Goal: Task Accomplishment & Management: Manage account settings

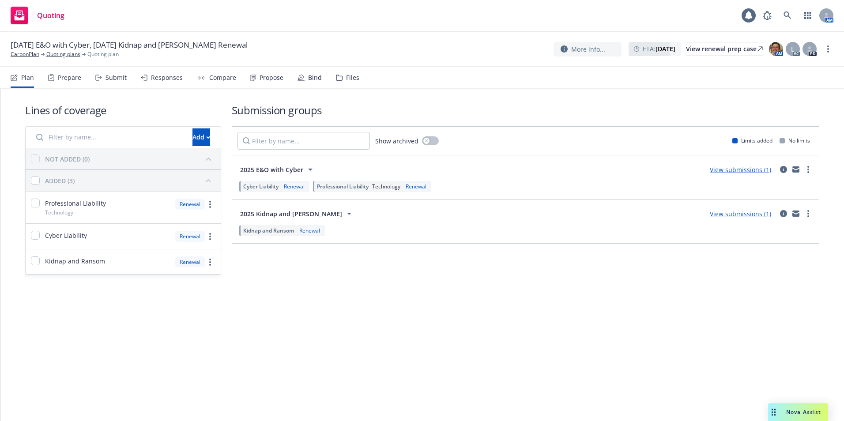
click at [270, 76] on div "Propose" at bounding box center [272, 77] width 24 height 7
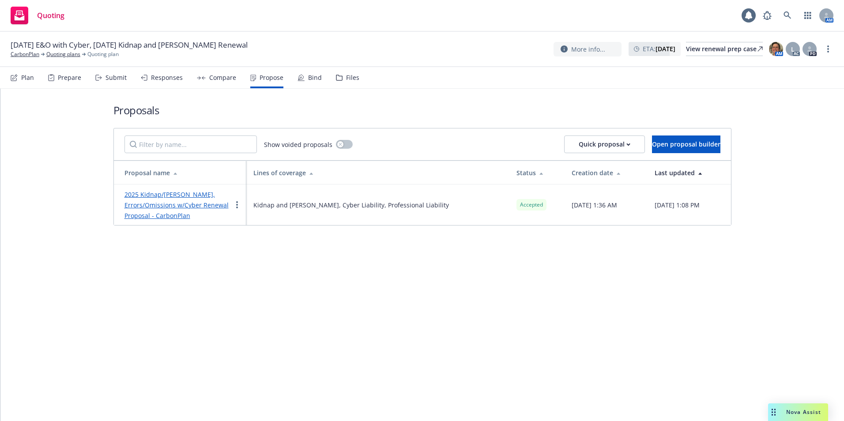
click at [178, 207] on link "2025 Kidnap/Ransom, Errors/Omissions w/Cyber Renewal Proposal - CarbonPlan" at bounding box center [177, 205] width 104 height 30
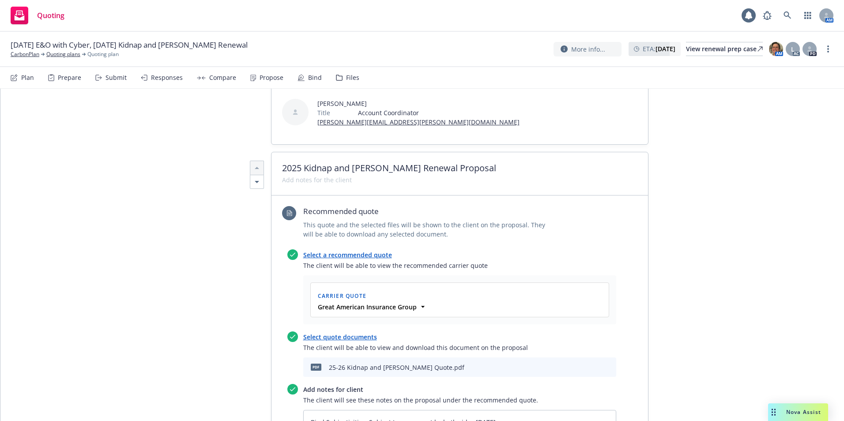
scroll to position [265, 0]
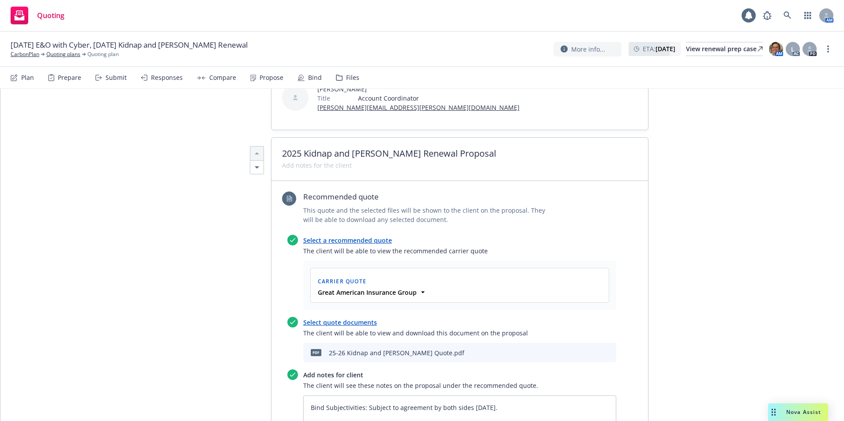
click at [578, 353] on icon "download file" at bounding box center [579, 354] width 7 height 2
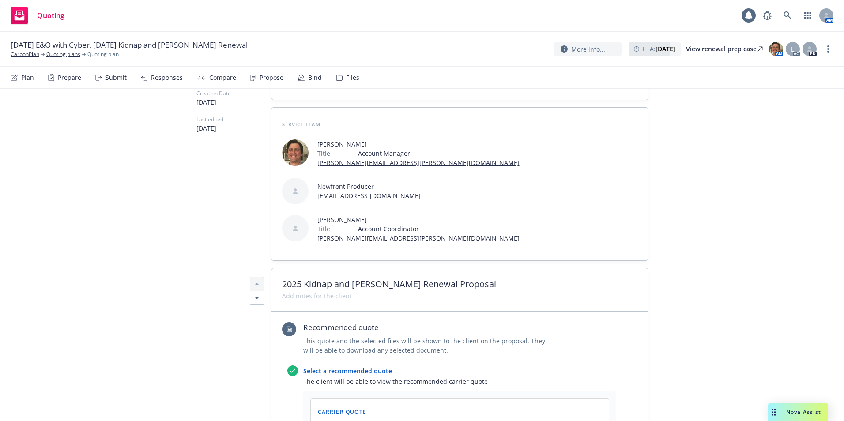
scroll to position [0, 0]
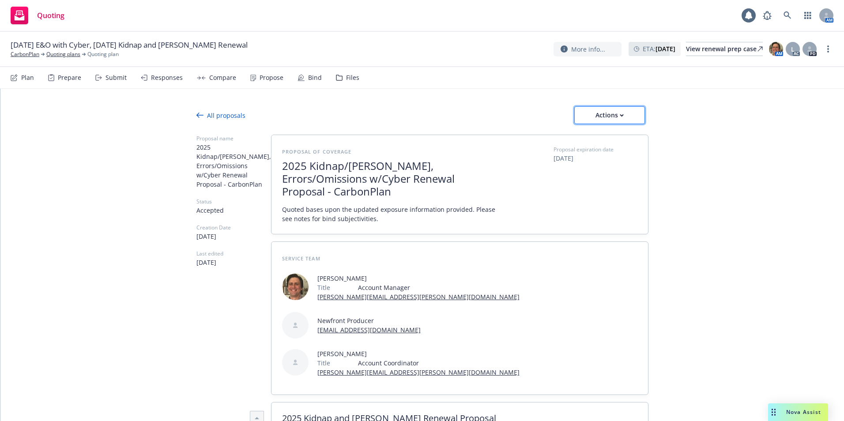
click at [580, 115] on button "Actions" at bounding box center [610, 115] width 71 height 18
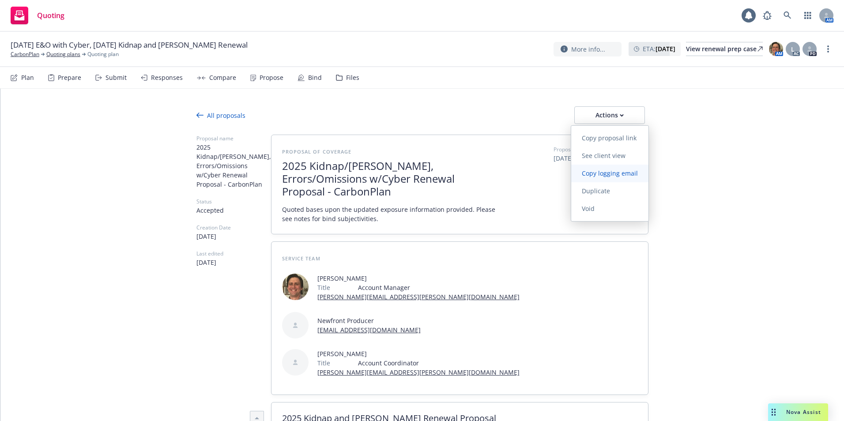
click at [588, 174] on span "Copy logging email" at bounding box center [610, 173] width 77 height 8
click at [303, 76] on div "Bind" at bounding box center [310, 77] width 24 height 21
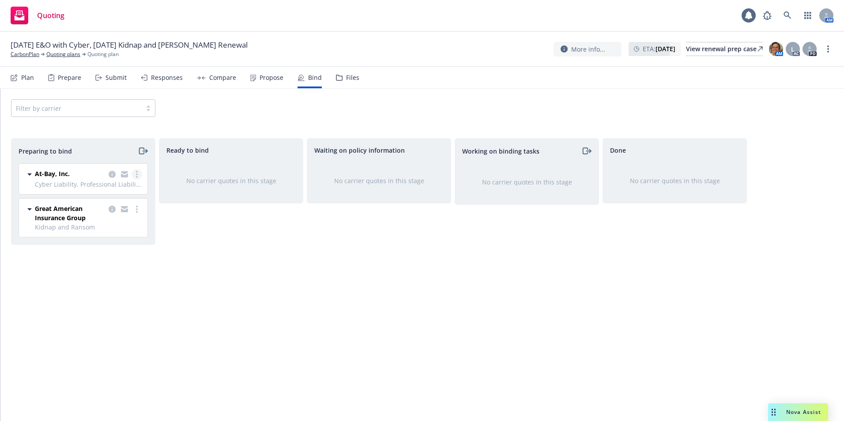
click at [136, 170] on link "more" at bounding box center [137, 174] width 11 height 11
click at [129, 191] on span "Complete preparation" at bounding box center [98, 192] width 87 height 8
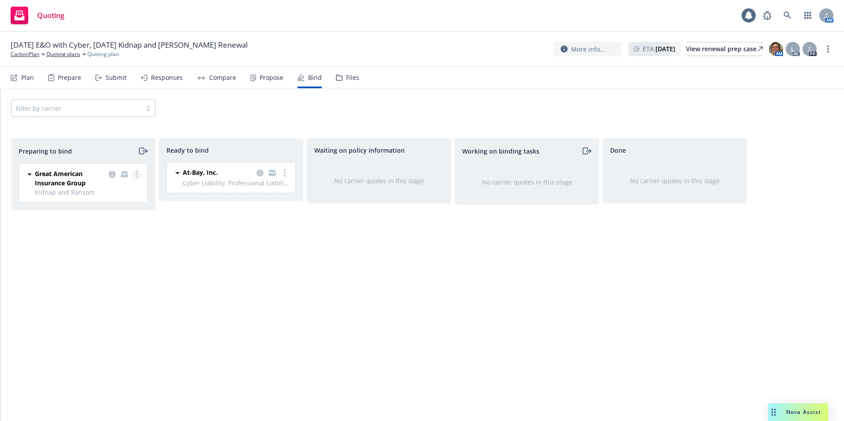
click at [136, 172] on link "more" at bounding box center [137, 174] width 11 height 11
click at [127, 194] on span "Complete preparation" at bounding box center [98, 192] width 87 height 8
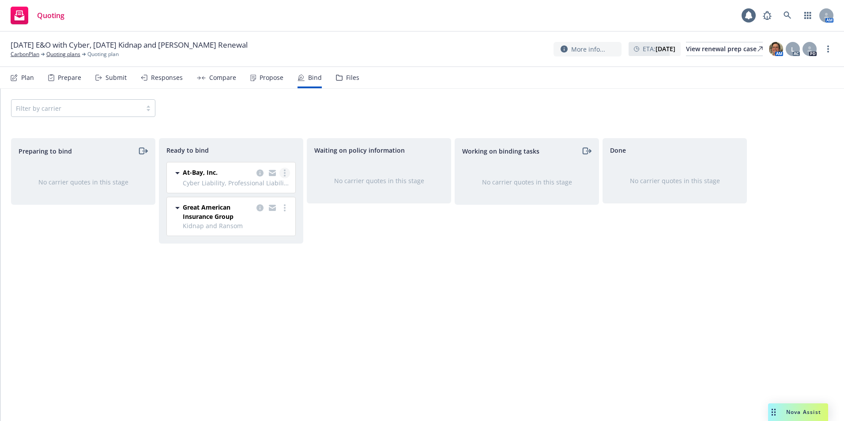
click at [288, 175] on link "more" at bounding box center [285, 173] width 11 height 11
click at [273, 189] on span "Log bind order" at bounding box center [242, 191] width 65 height 8
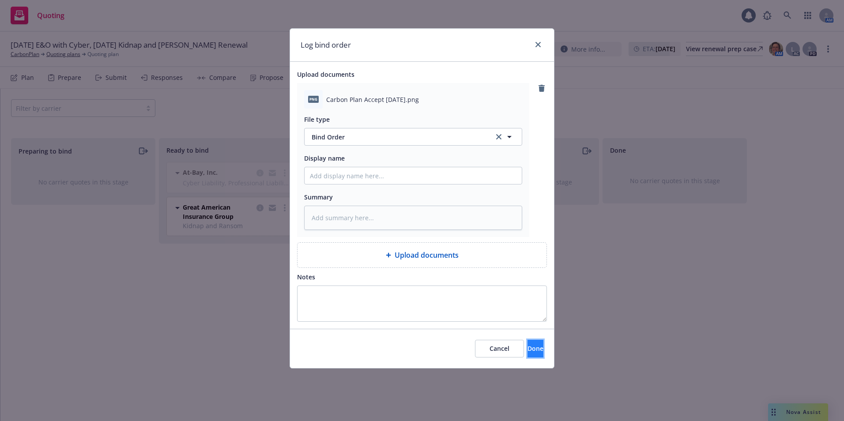
click at [528, 353] on span "Done" at bounding box center [536, 349] width 16 height 8
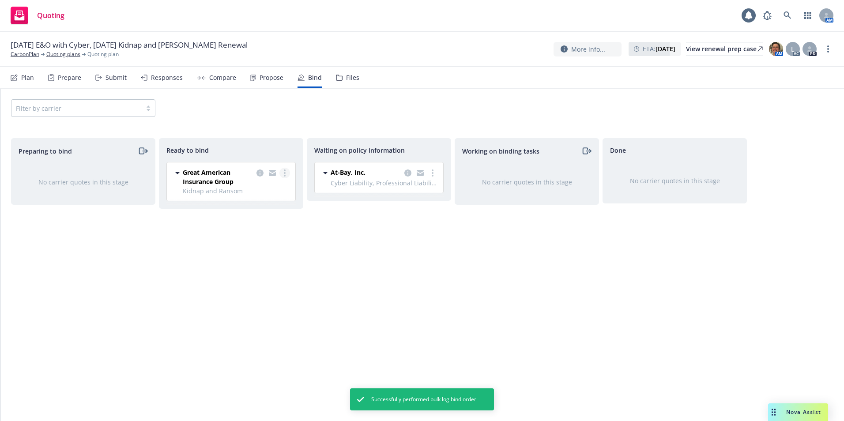
click at [285, 174] on icon "more" at bounding box center [285, 173] width 2 height 7
click at [268, 194] on span "Log bind order" at bounding box center [242, 191] width 65 height 8
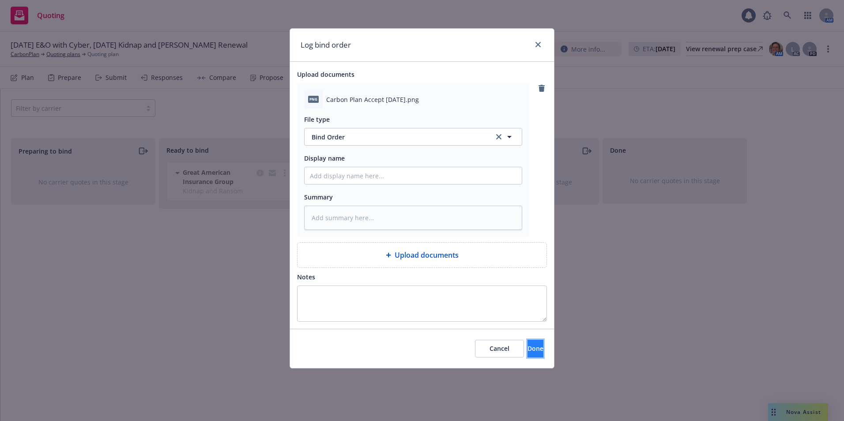
click at [528, 352] on button "Done" at bounding box center [536, 349] width 16 height 18
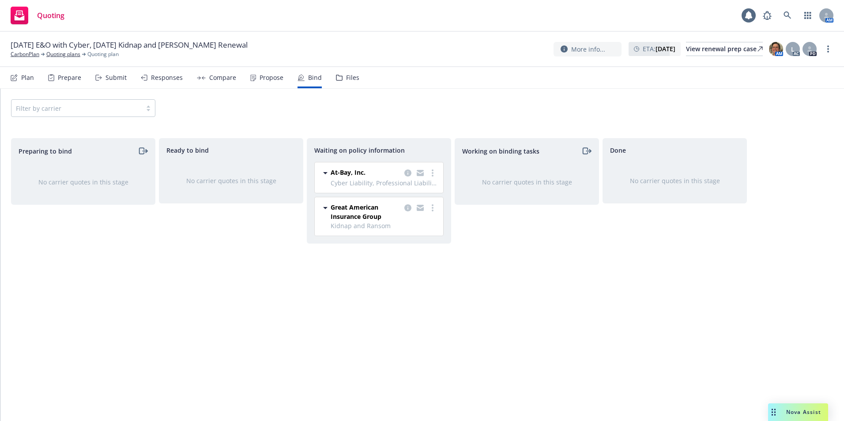
click at [261, 77] on div "Propose" at bounding box center [272, 77] width 24 height 7
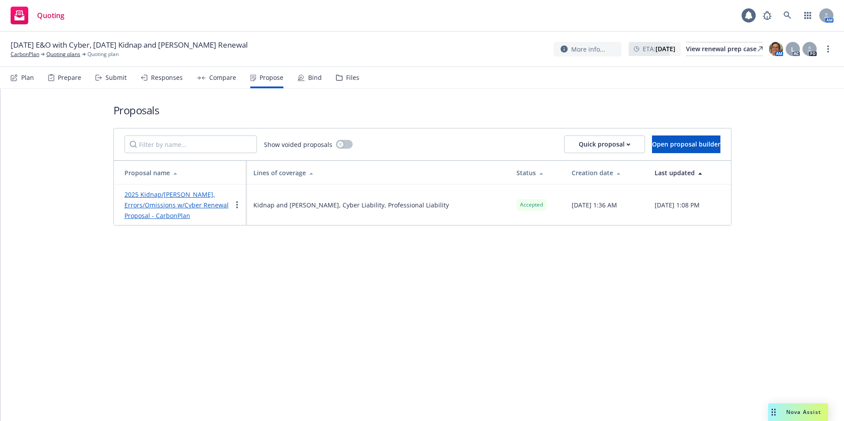
click at [175, 205] on link "2025 Kidnap/Ransom, Errors/Omissions w/Cyber Renewal Proposal - CarbonPlan" at bounding box center [177, 205] width 104 height 30
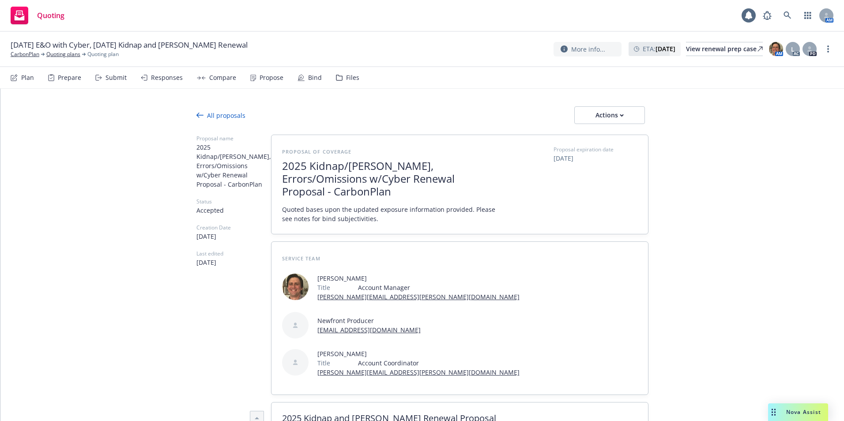
type textarea "x"
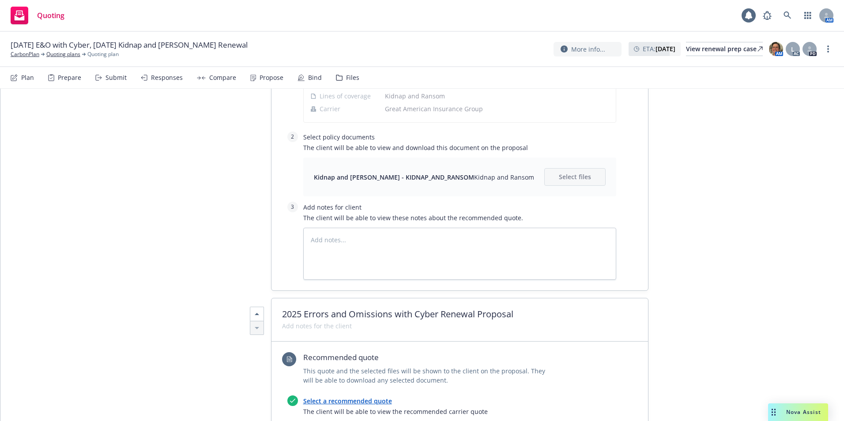
scroll to position [972, 0]
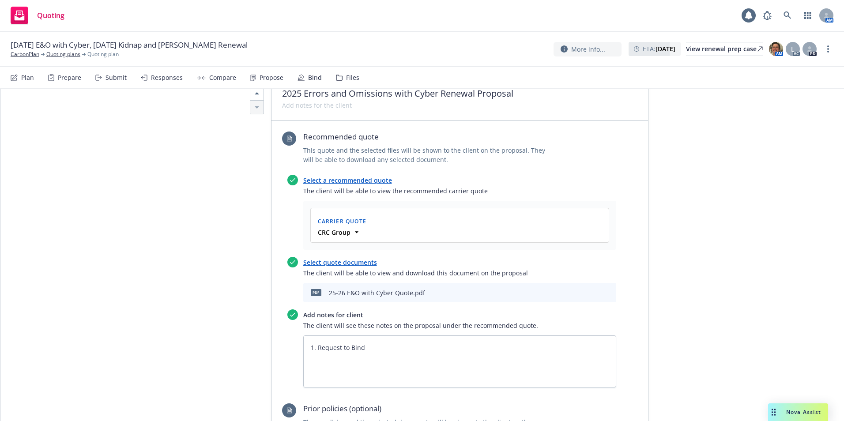
click at [576, 288] on icon "download file" at bounding box center [579, 291] width 7 height 7
click at [785, 14] on icon at bounding box center [788, 15] width 8 height 8
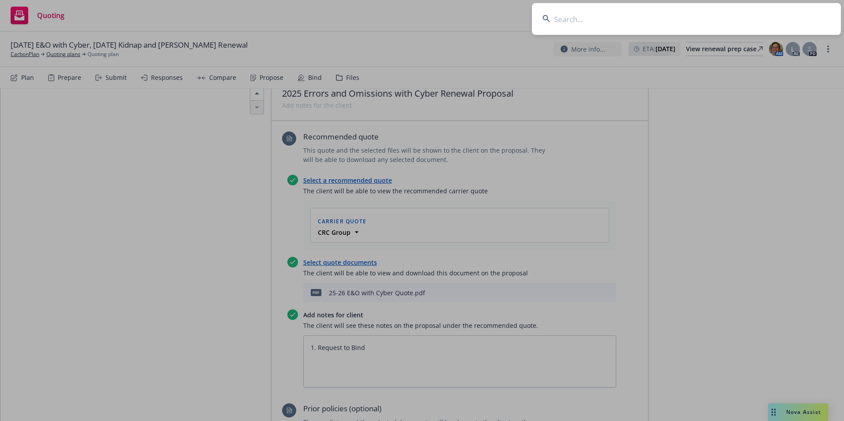
click at [638, 15] on input at bounding box center [686, 19] width 309 height 32
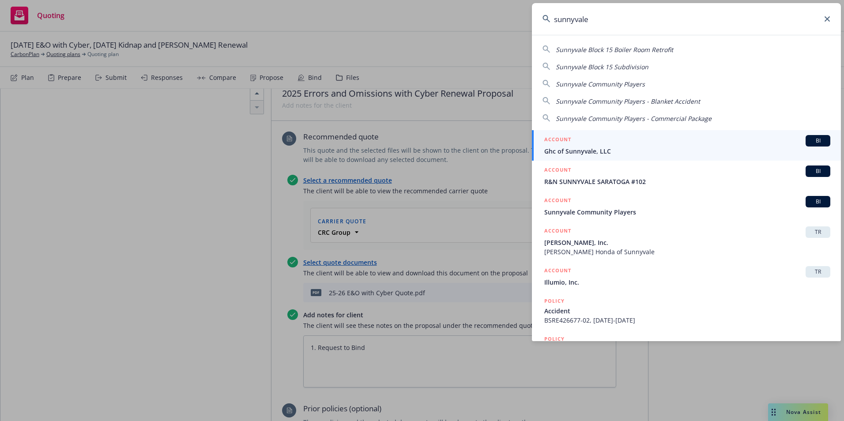
click at [585, 81] on span "Sunnyvale Community Players" at bounding box center [600, 84] width 89 height 8
type input "Sunnyvale Community Players"
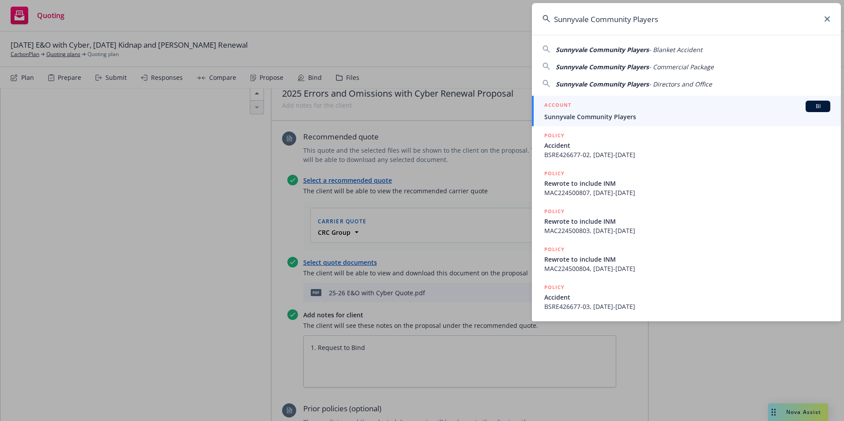
click at [590, 124] on link "ACCOUNT BI Sunnyvale Community Players" at bounding box center [686, 111] width 309 height 30
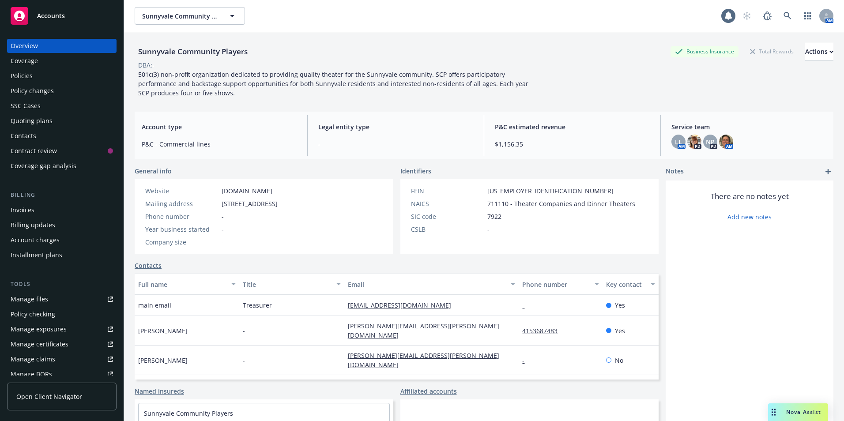
click at [34, 82] on div "Policies" at bounding box center [62, 76] width 102 height 14
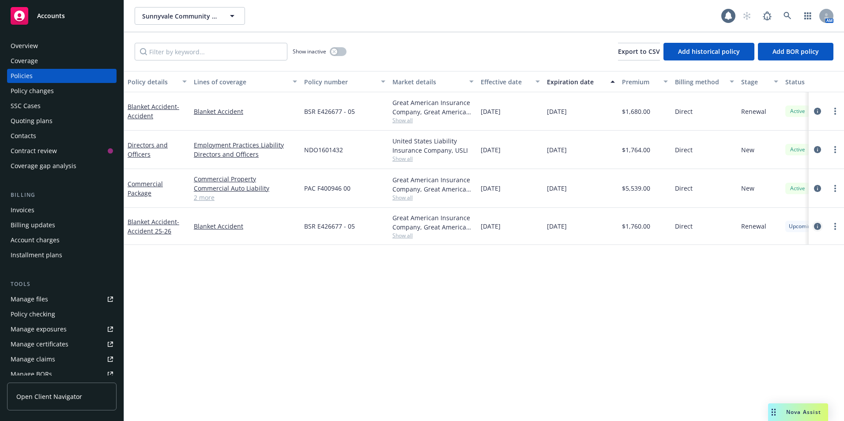
click at [819, 224] on icon "circleInformation" at bounding box center [817, 226] width 7 height 7
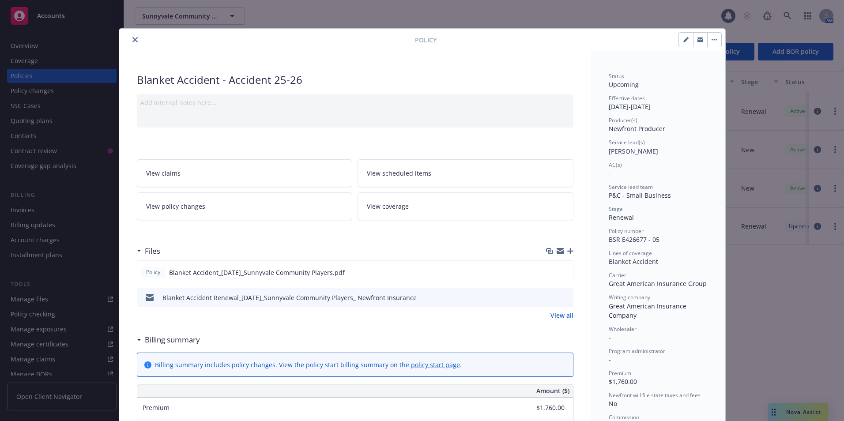
click at [684, 38] on icon "button" at bounding box center [686, 39] width 5 height 5
select select "RENEWAL"
select select "12"
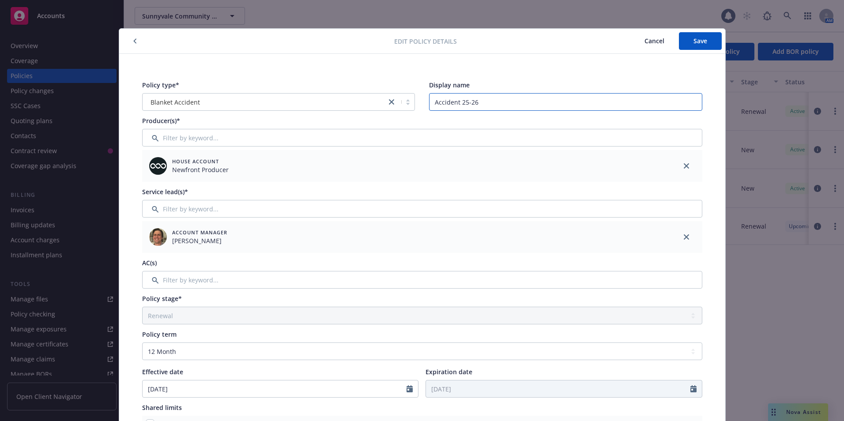
drag, startPoint x: 497, startPoint y: 100, endPoint x: 407, endPoint y: 87, distance: 91.0
click at [398, 97] on div "Policy type* Blanket Accident Display name Accident 25-26" at bounding box center [422, 95] width 560 height 30
click at [172, 286] on input "Filter by keyword..." at bounding box center [422, 280] width 560 height 18
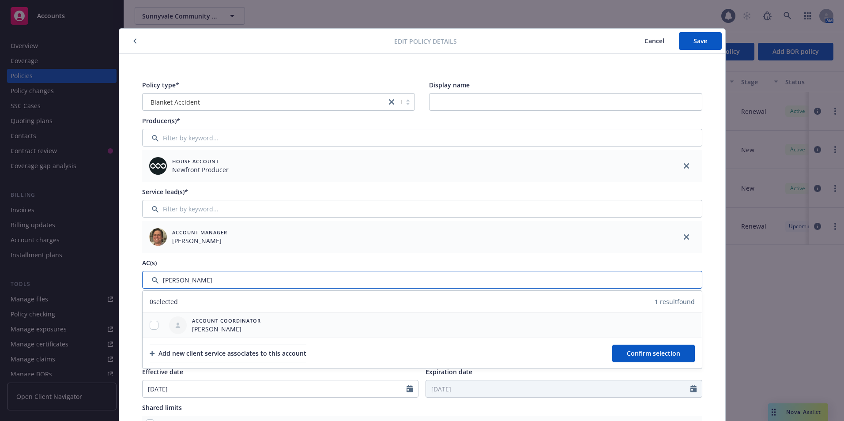
type input "Lacy"
click at [152, 324] on input "checkbox" at bounding box center [154, 325] width 9 height 9
checkbox input "true"
click at [636, 356] on span "Confirm selection" at bounding box center [653, 353] width 53 height 8
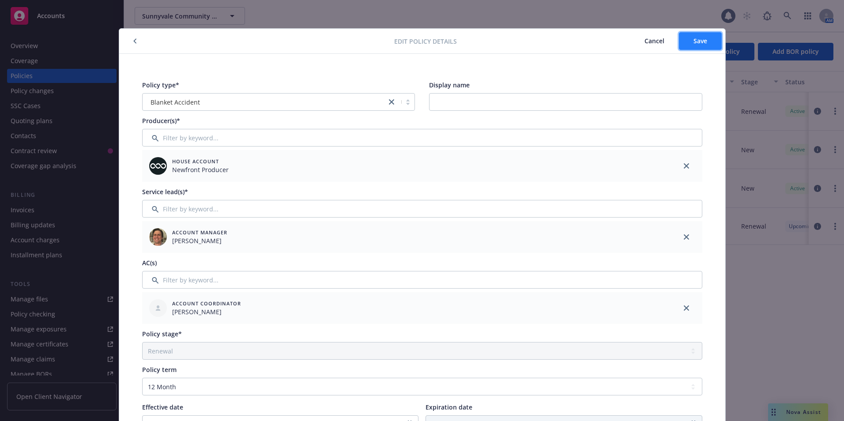
click at [694, 37] on span "Save" at bounding box center [701, 41] width 14 height 8
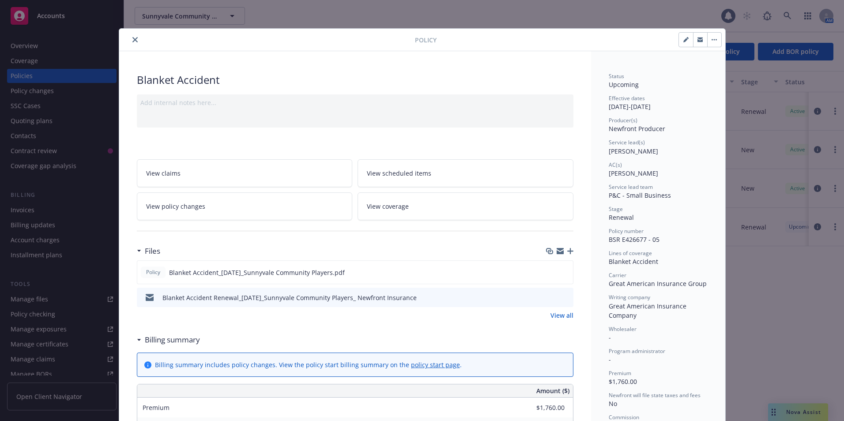
drag, startPoint x: 132, startPoint y: 36, endPoint x: 203, endPoint y: 36, distance: 70.7
click at [132, 36] on button "close" at bounding box center [135, 39] width 11 height 11
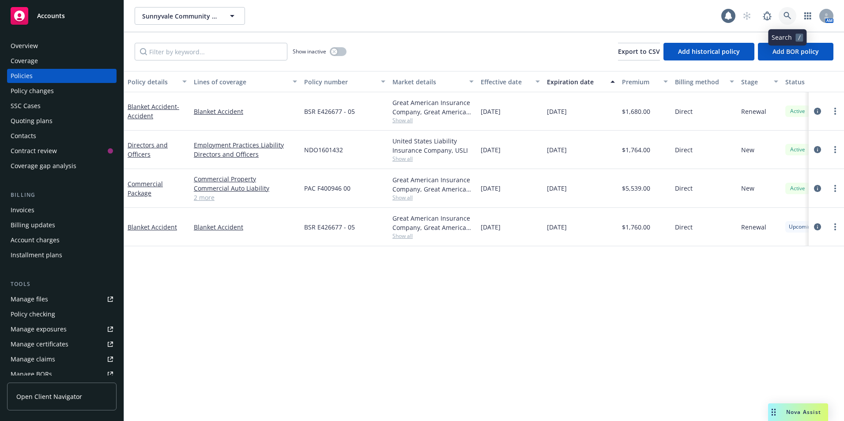
click at [791, 16] on icon at bounding box center [788, 16] width 8 height 8
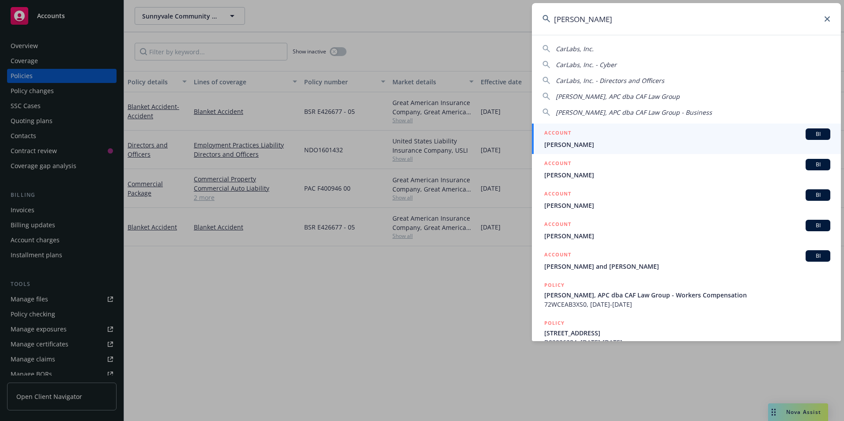
click at [595, 94] on span "Carla J. Feldman, APC dba CAF Law Group" at bounding box center [618, 96] width 124 height 8
type input "Carla J. Feldman, APC dba CAF Law Group"
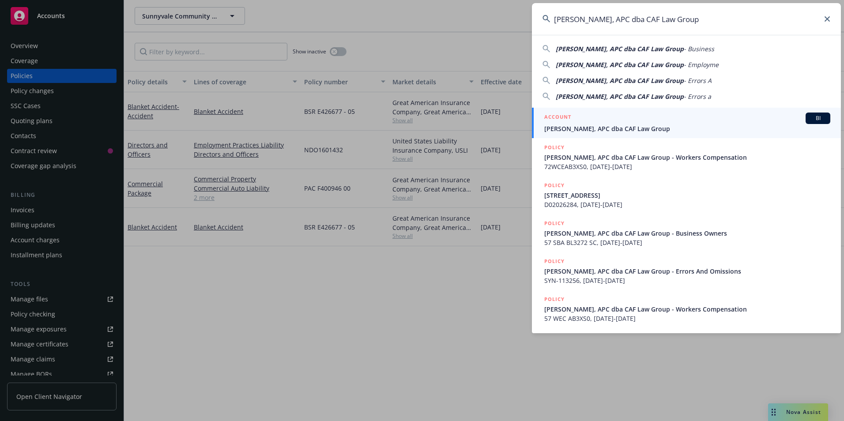
click at [591, 125] on span "Carla J. Feldman, APC dba CAF Law Group" at bounding box center [688, 128] width 286 height 9
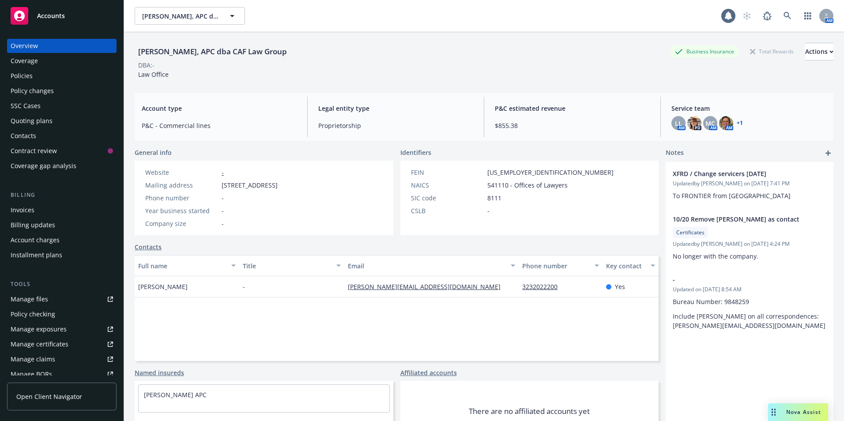
click at [45, 80] on div "Policies" at bounding box center [62, 76] width 102 height 14
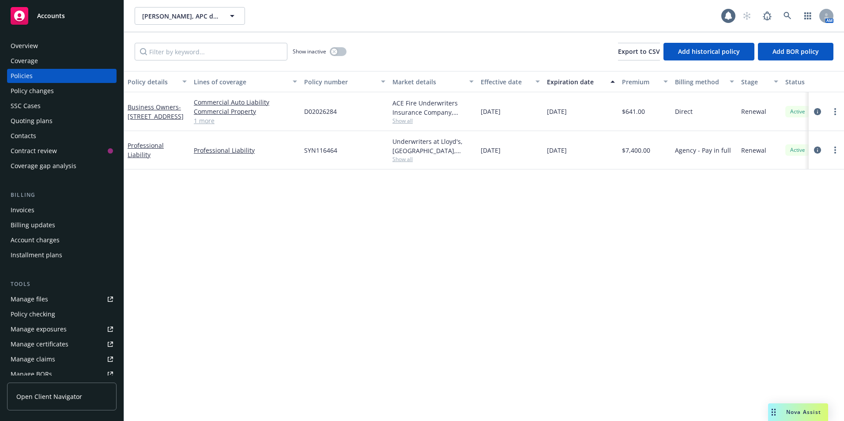
click at [402, 122] on span "Show all" at bounding box center [433, 121] width 81 height 8
click at [367, 123] on div "D02026284" at bounding box center [345, 111] width 88 height 39
click at [786, 14] on icon at bounding box center [788, 16] width 8 height 8
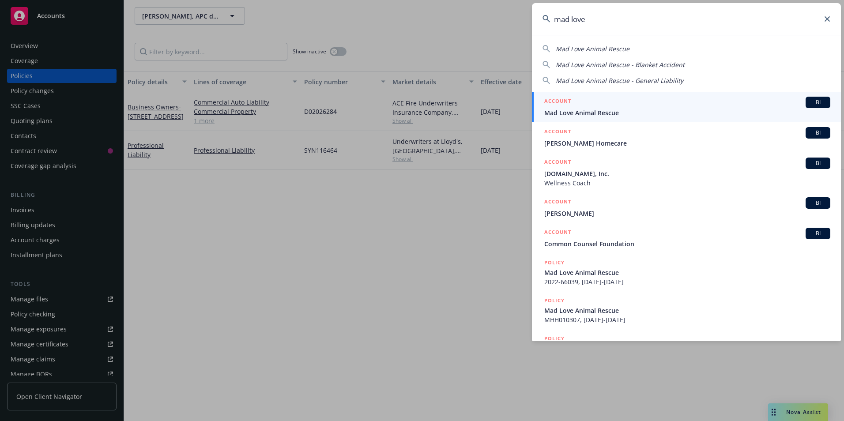
type input "mad love"
click at [623, 113] on span "Mad Love Animal Rescue" at bounding box center [688, 112] width 286 height 9
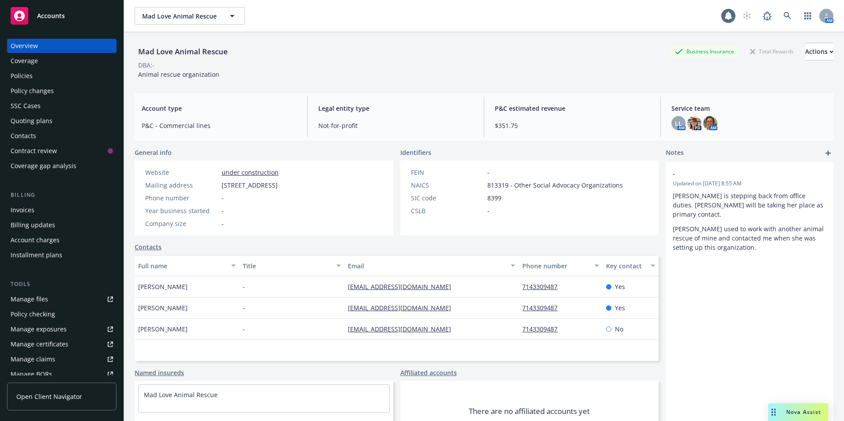
click at [43, 77] on div "Policies" at bounding box center [62, 76] width 102 height 14
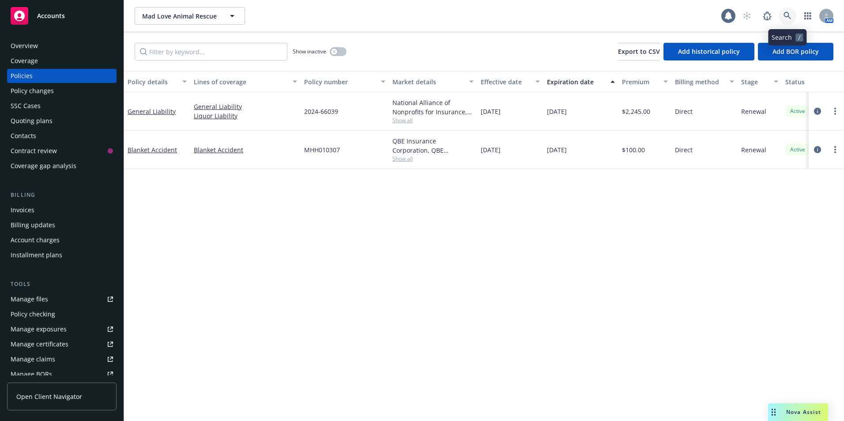
click at [789, 13] on icon at bounding box center [788, 16] width 8 height 8
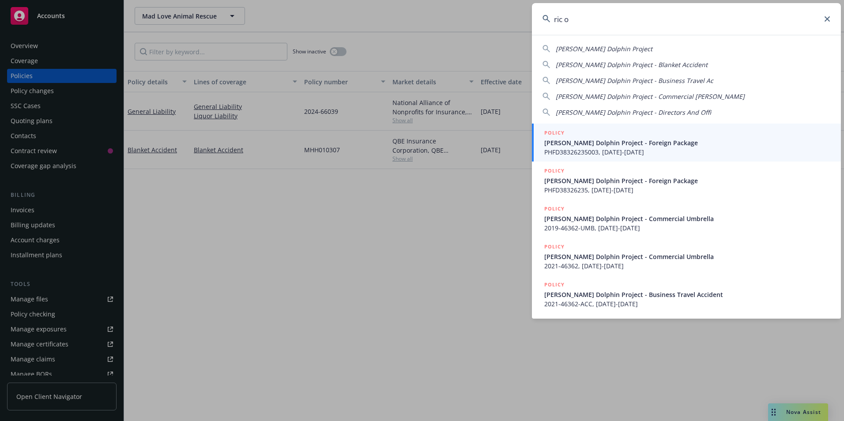
click at [607, 45] on span "[PERSON_NAME] Dolphin Project" at bounding box center [604, 49] width 97 height 8
type input "[PERSON_NAME] Dolphin Project"
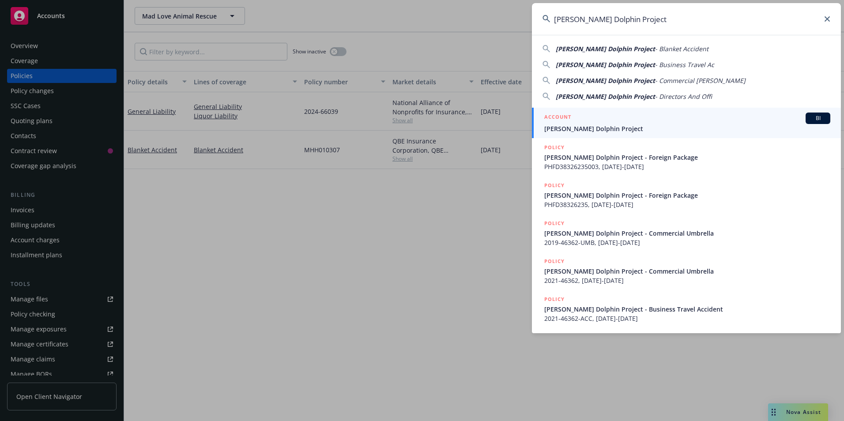
click at [607, 122] on div "ACCOUNT BI" at bounding box center [688, 118] width 286 height 11
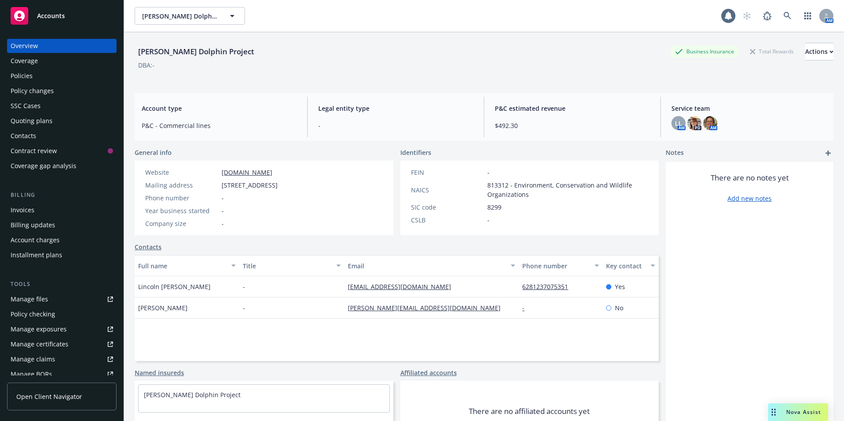
click at [22, 76] on div "Policies" at bounding box center [22, 76] width 22 height 14
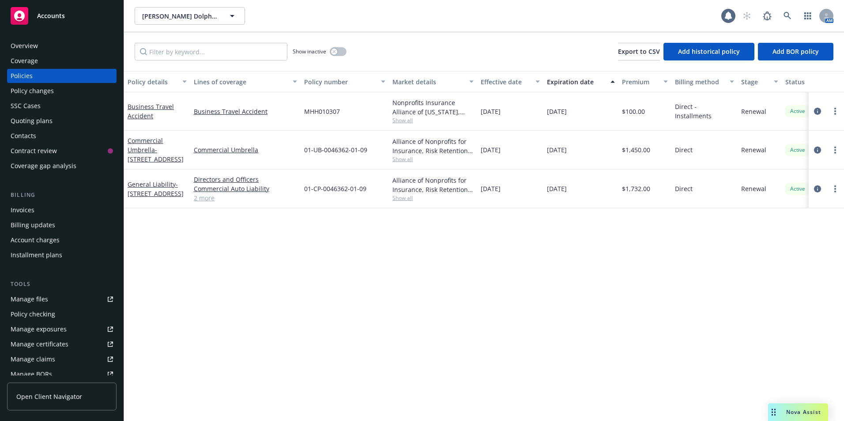
click at [31, 116] on div "Quoting plans" at bounding box center [32, 121] width 42 height 14
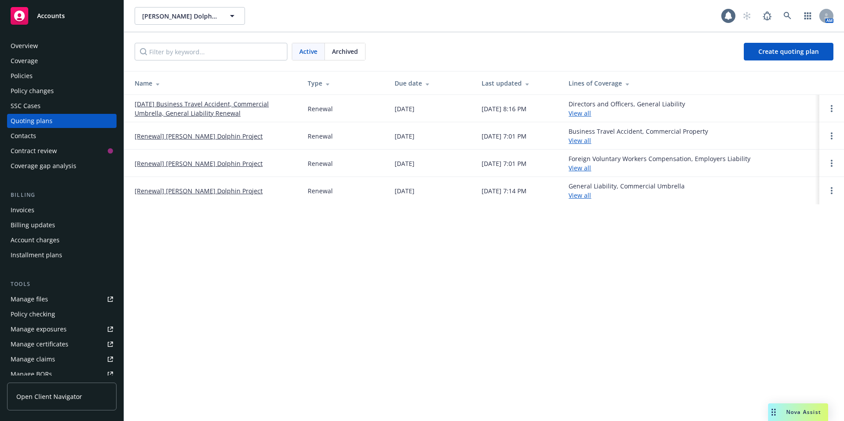
click at [152, 105] on link "[DATE] Business Travel Accident, Commercial Umbrella, General Liability Renewal" at bounding box center [214, 108] width 159 height 19
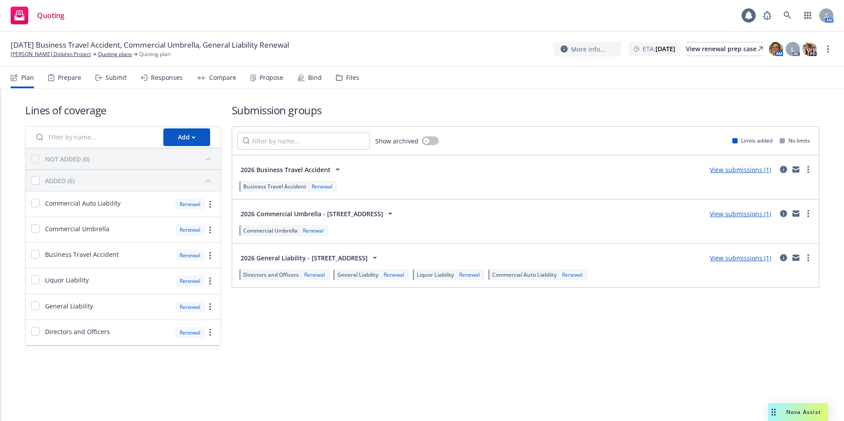
click at [783, 168] on icon "circleInformation" at bounding box center [783, 169] width 7 height 7
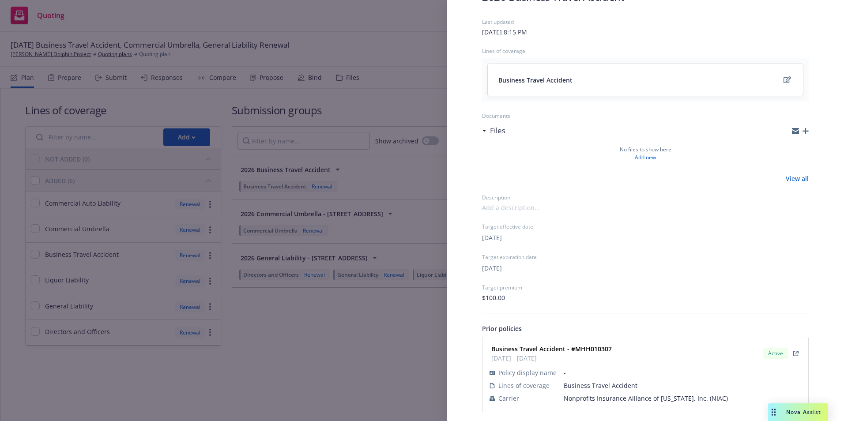
scroll to position [66, 0]
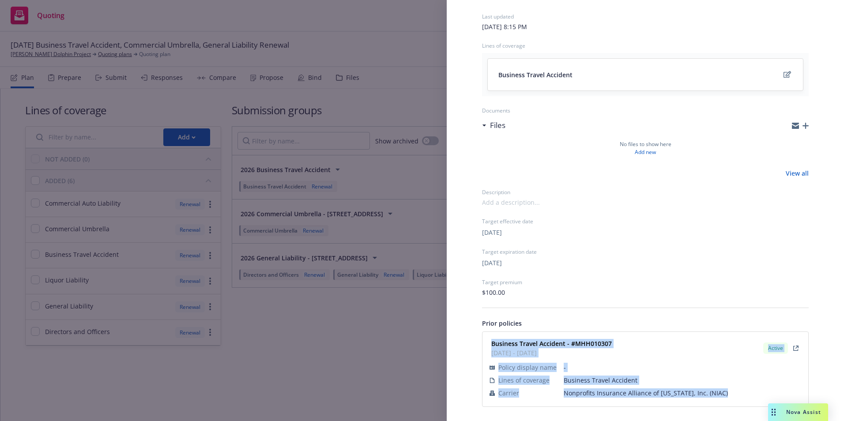
drag, startPoint x: 493, startPoint y: 338, endPoint x: 717, endPoint y: 392, distance: 230.3
click at [717, 392] on div "Business Travel Accident - #MHH010307 [DATE] - [DATE] Active Policy display nam…" at bounding box center [645, 369] width 315 height 64
copy div "Business Travel Accident - #MHH010307 [DATE] - [DATE] Active Policy display nam…"
drag, startPoint x: 299, startPoint y: 318, endPoint x: 379, endPoint y: 309, distance: 80.0
click at [299, 318] on div "Submission group 2026 Business Travel Accident Last updated [DATE] 8:15 PM Line…" at bounding box center [422, 210] width 844 height 421
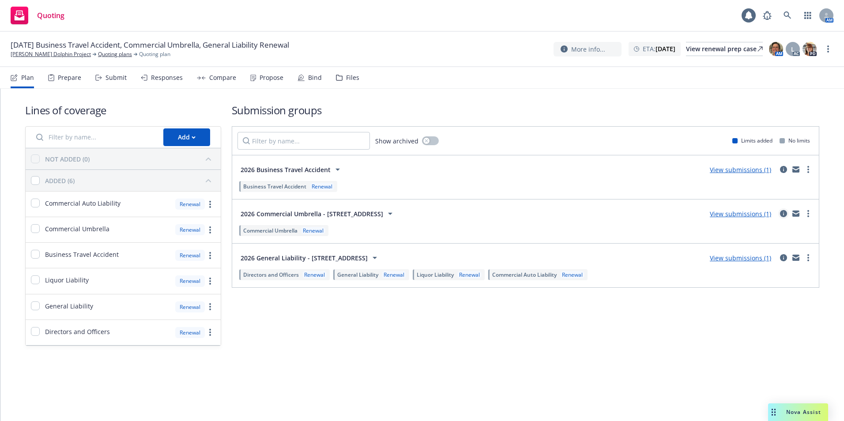
click at [782, 212] on icon "circleInformation" at bounding box center [783, 213] width 7 height 7
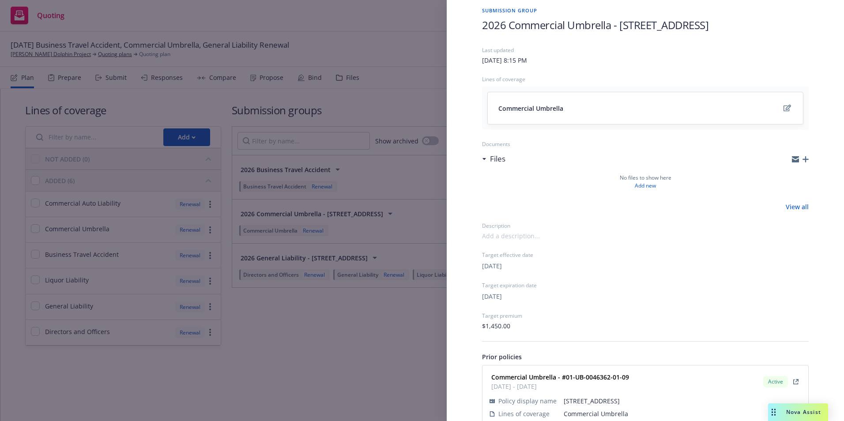
scroll to position [66, 0]
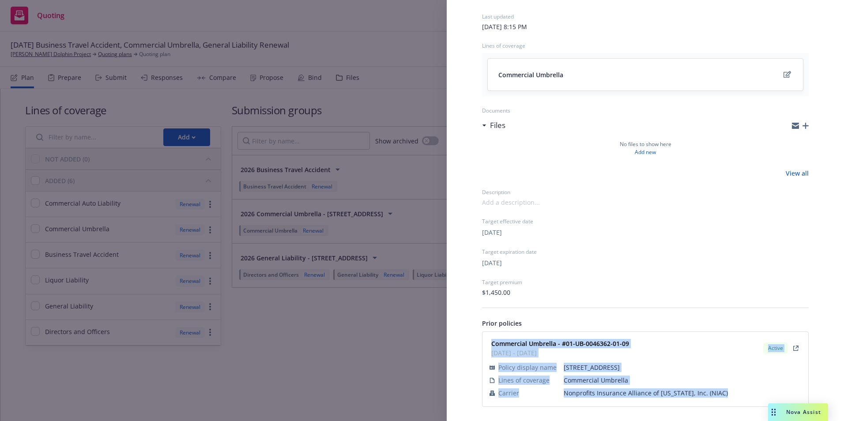
drag, startPoint x: 489, startPoint y: 338, endPoint x: 719, endPoint y: 393, distance: 235.7
click at [719, 393] on div "Commercial Umbrella - #01-UB-0046362-01-09 [DATE] - [DATE] Active Policy displa…" at bounding box center [645, 369] width 315 height 64
copy div "Commercial Umbrella - #01-UB-0046362-01-09 [DATE] - [DATE] Active Policy displa…"
click at [319, 334] on div "Submission group 2026 Commercial Umbrella - [STREET_ADDRESS] Last updated [DATE…" at bounding box center [422, 210] width 844 height 421
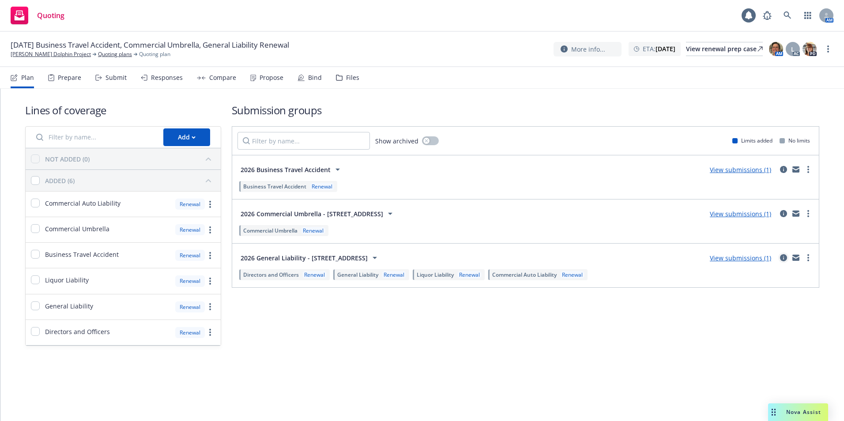
click at [784, 258] on icon "circleInformation" at bounding box center [783, 257] width 7 height 7
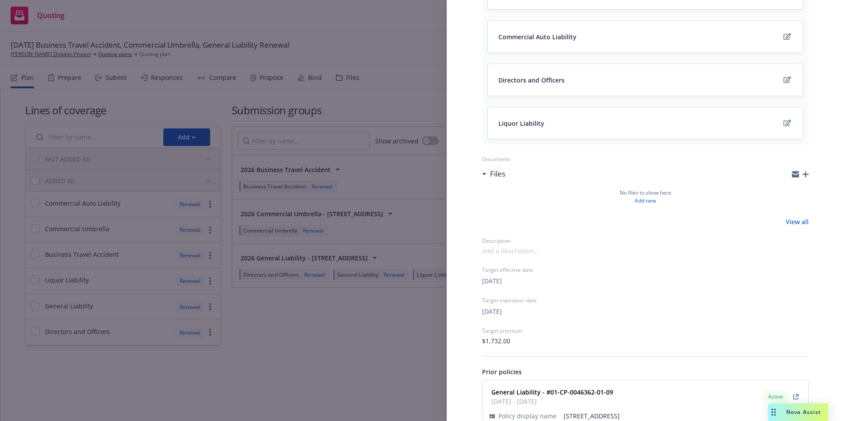
scroll to position [205, 0]
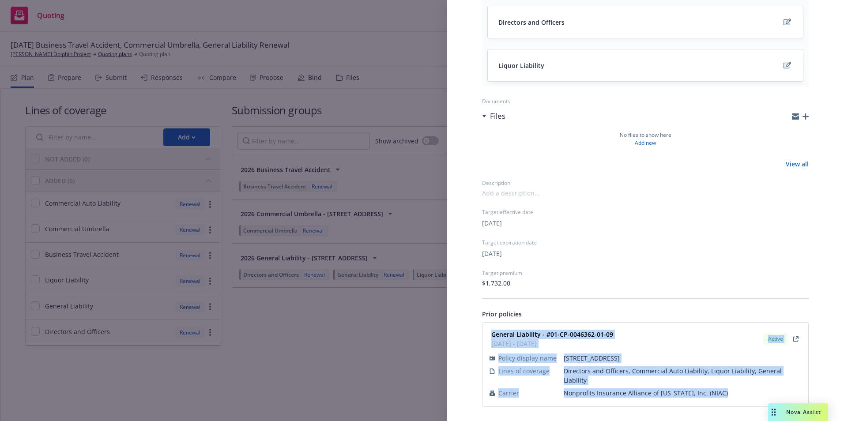
drag, startPoint x: 490, startPoint y: 329, endPoint x: 733, endPoint y: 392, distance: 251.4
click at [733, 392] on div "General Liability - #01-CP-0046362-01-09 [DATE] - [DATE] Active Policy display …" at bounding box center [645, 364] width 315 height 73
copy div "General Liability - #01-CP-0046362-01-09 [DATE] - [DATE] Active Policy display …"
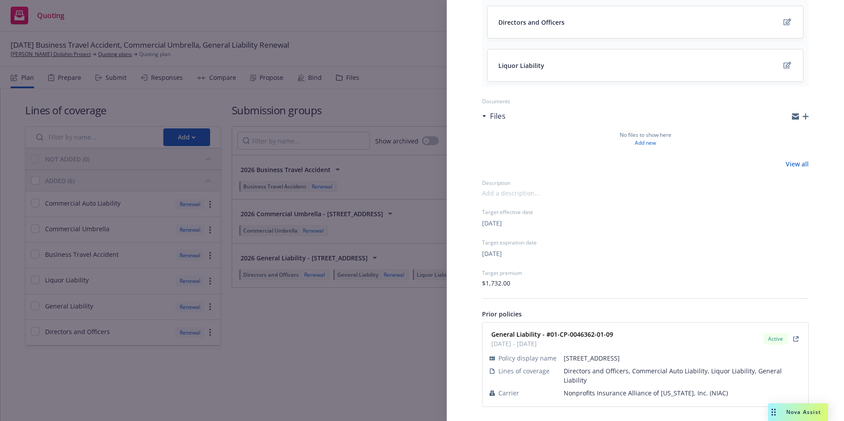
click at [329, 325] on div "Submission group 2026 General Liability - [STREET_ADDRESS] Last updated [DATE] …" at bounding box center [422, 210] width 844 height 421
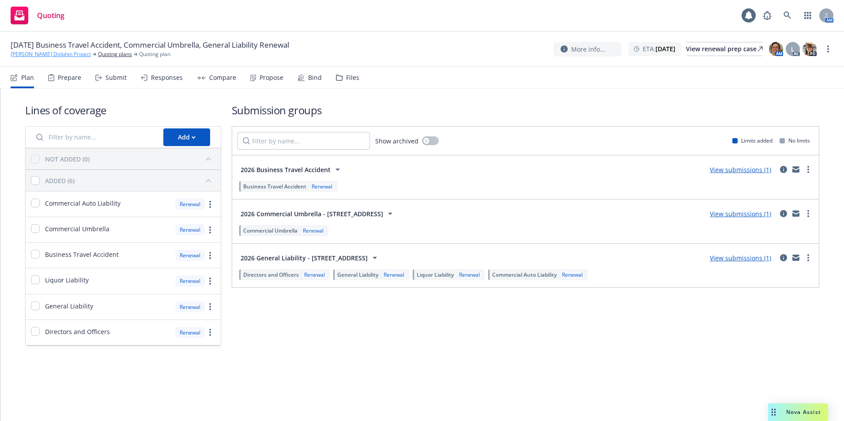
click at [49, 51] on link "[PERSON_NAME] Dolphin Project" at bounding box center [51, 54] width 80 height 8
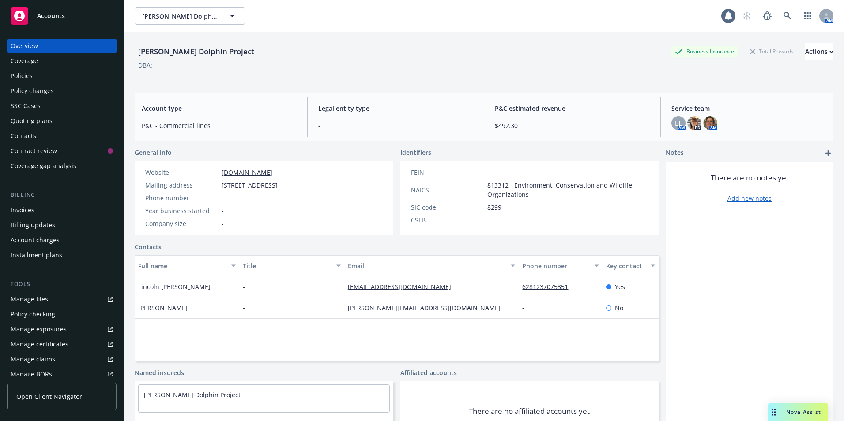
click at [38, 76] on div "Policies" at bounding box center [62, 76] width 102 height 14
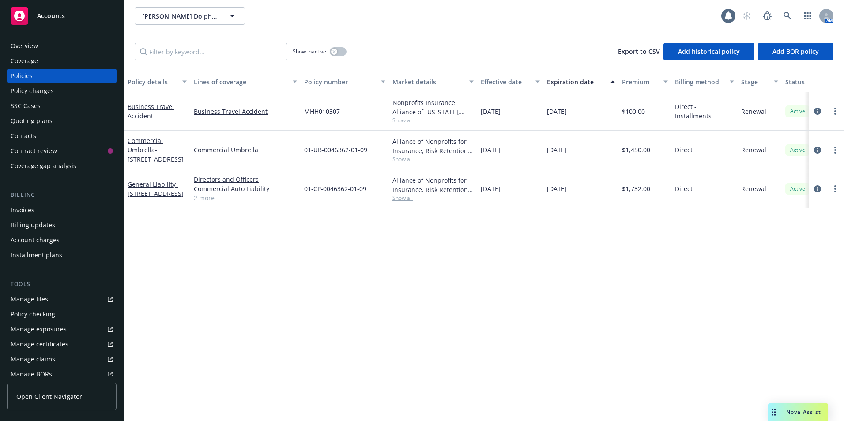
click at [52, 125] on div "Quoting plans" at bounding box center [62, 121] width 102 height 14
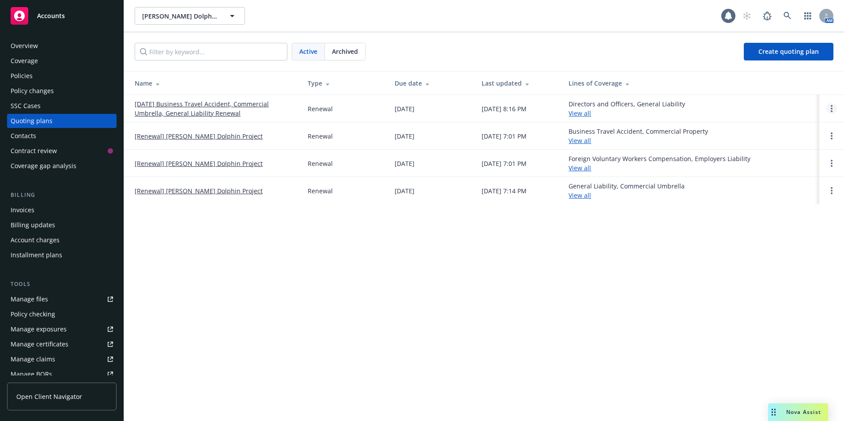
click at [832, 105] on icon "Open options" at bounding box center [832, 108] width 2 height 7
click at [776, 100] on span "Archive" at bounding box center [769, 102] width 43 height 8
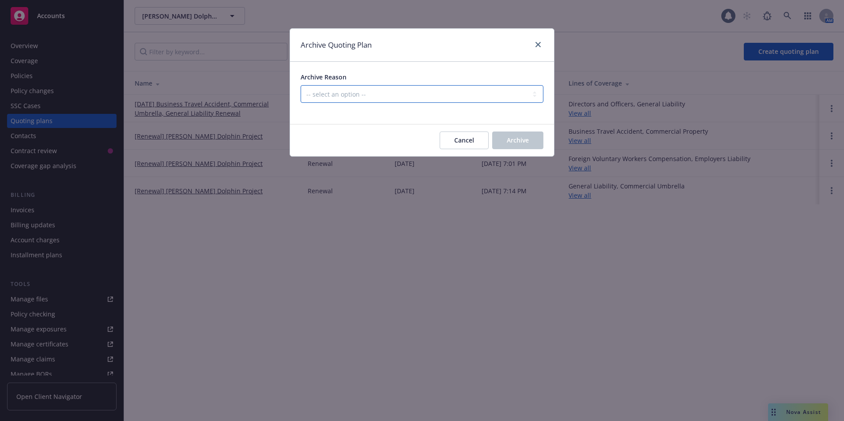
click at [473, 102] on select "-- select an option -- All policies in this renewal plan are auto-renewed Creat…" at bounding box center [422, 94] width 243 height 18
select select "ARCHIVED_RENEWAL_POLICY_AUTO_RENEWED"
click at [301, 85] on select "-- select an option -- All policies in this renewal plan are auto-renewed Creat…" at bounding box center [422, 94] width 243 height 18
drag, startPoint x: 504, startPoint y: 143, endPoint x: 494, endPoint y: 143, distance: 9.3
click at [503, 143] on button "Archive" at bounding box center [517, 141] width 51 height 18
